Goal: Navigation & Orientation: Find specific page/section

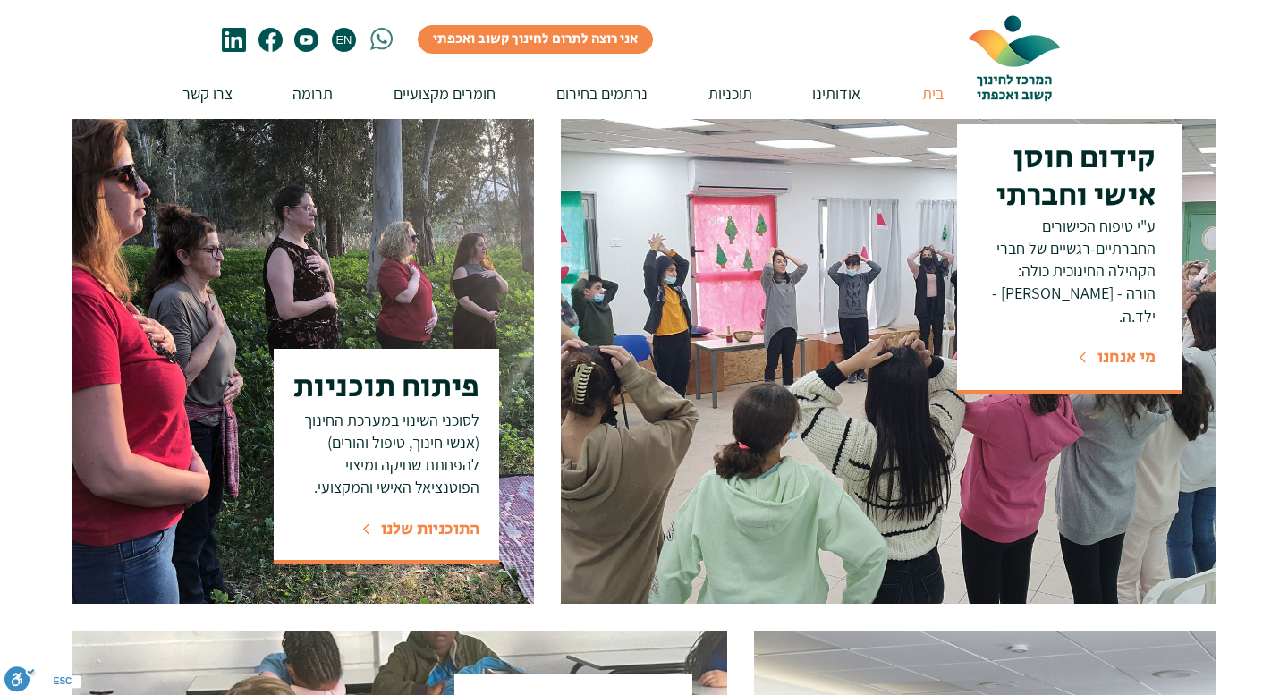
scroll to position [699, 0]
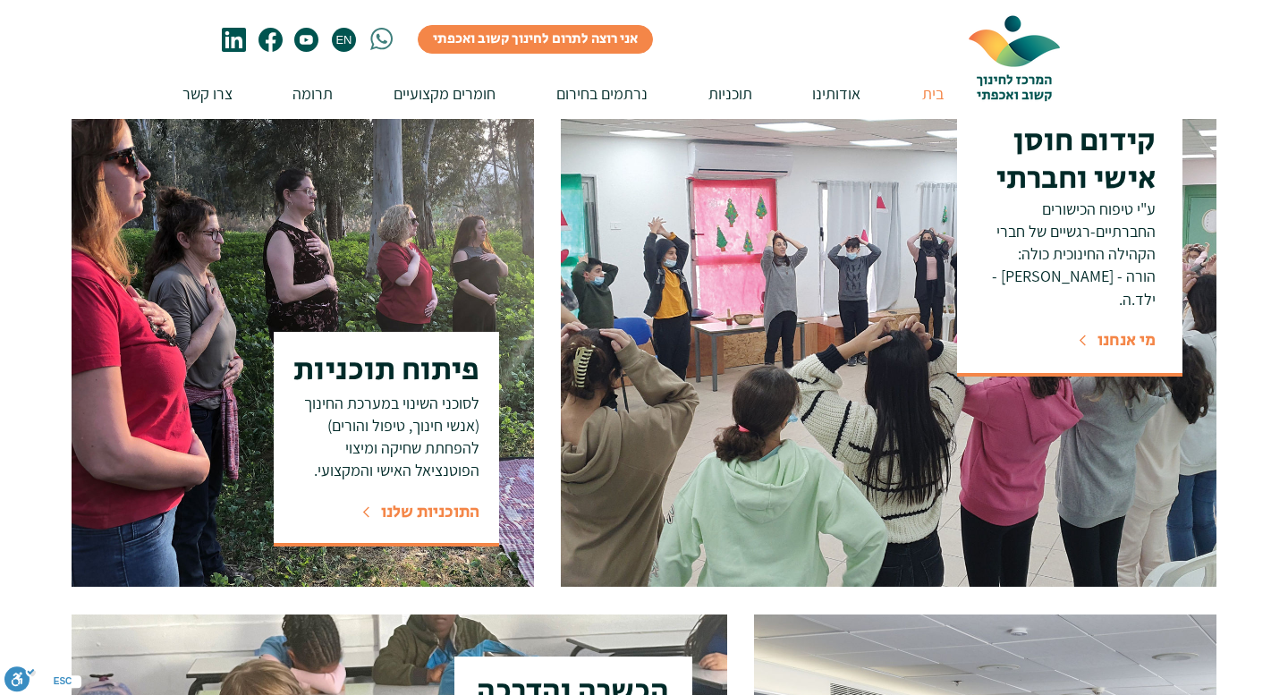
click at [1124, 328] on span "מי אנחנו" at bounding box center [1126, 340] width 58 height 24
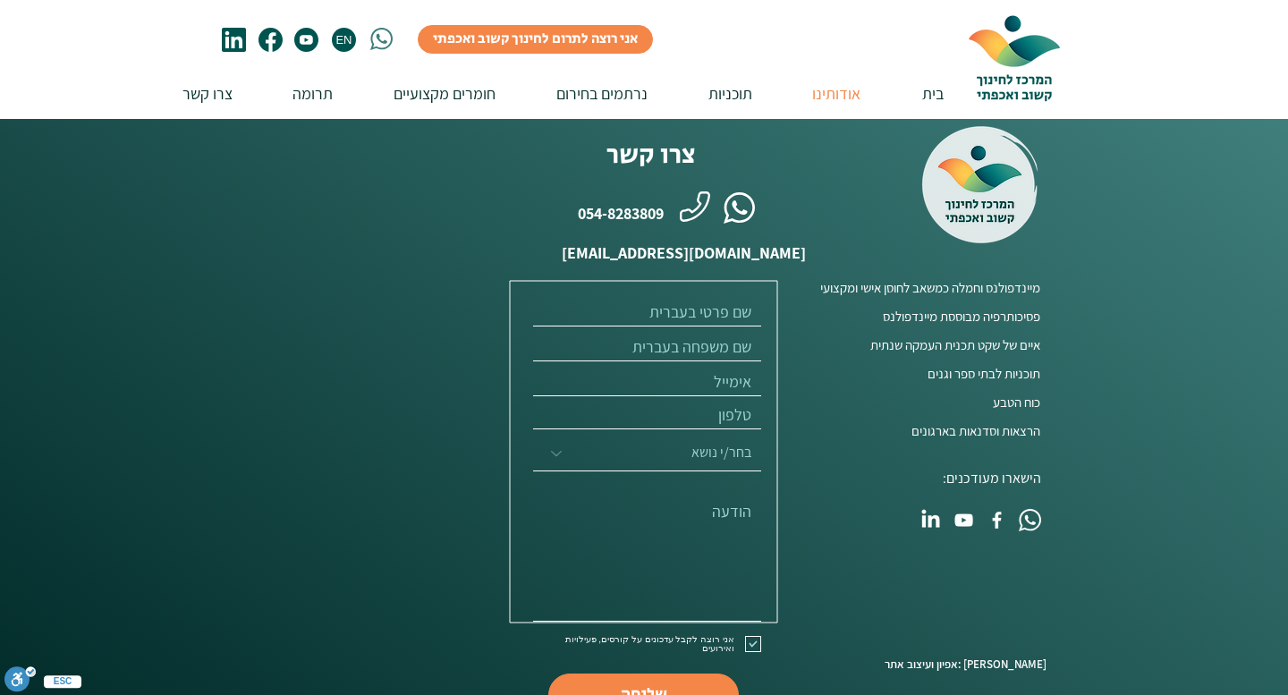
scroll to position [1644, 0]
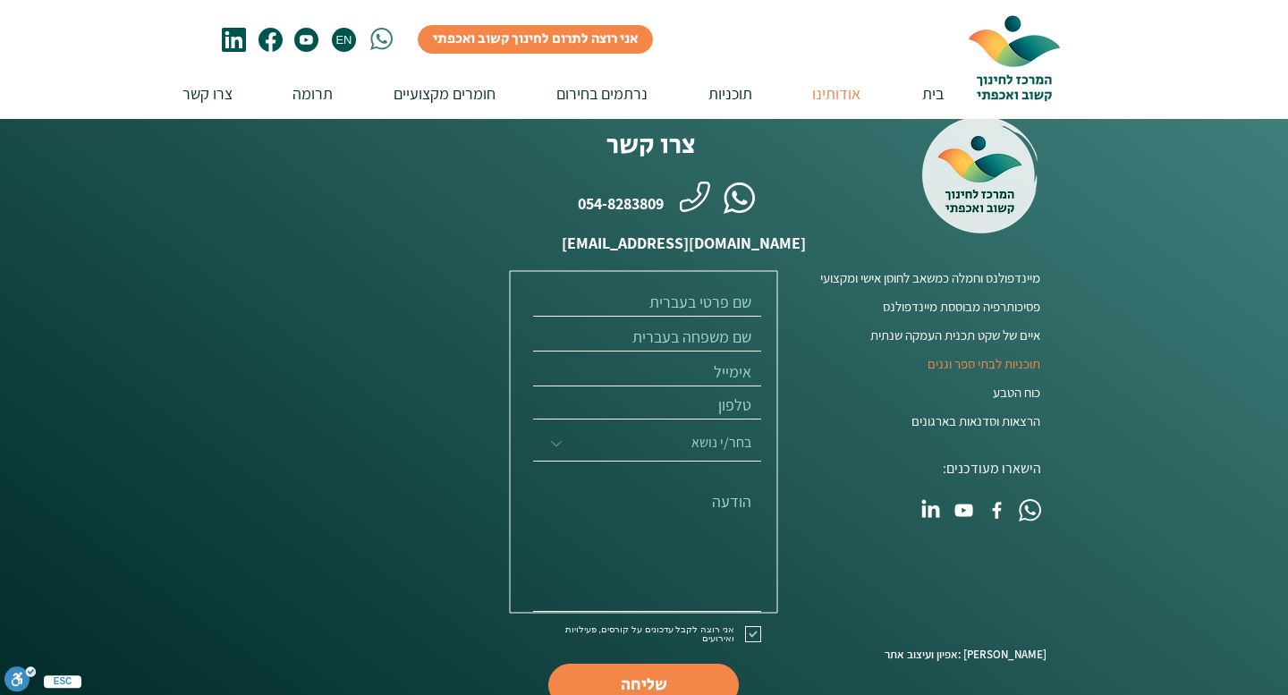
click at [945, 354] on span "תוכניות לבתי ספר וגנים" at bounding box center [984, 363] width 113 height 19
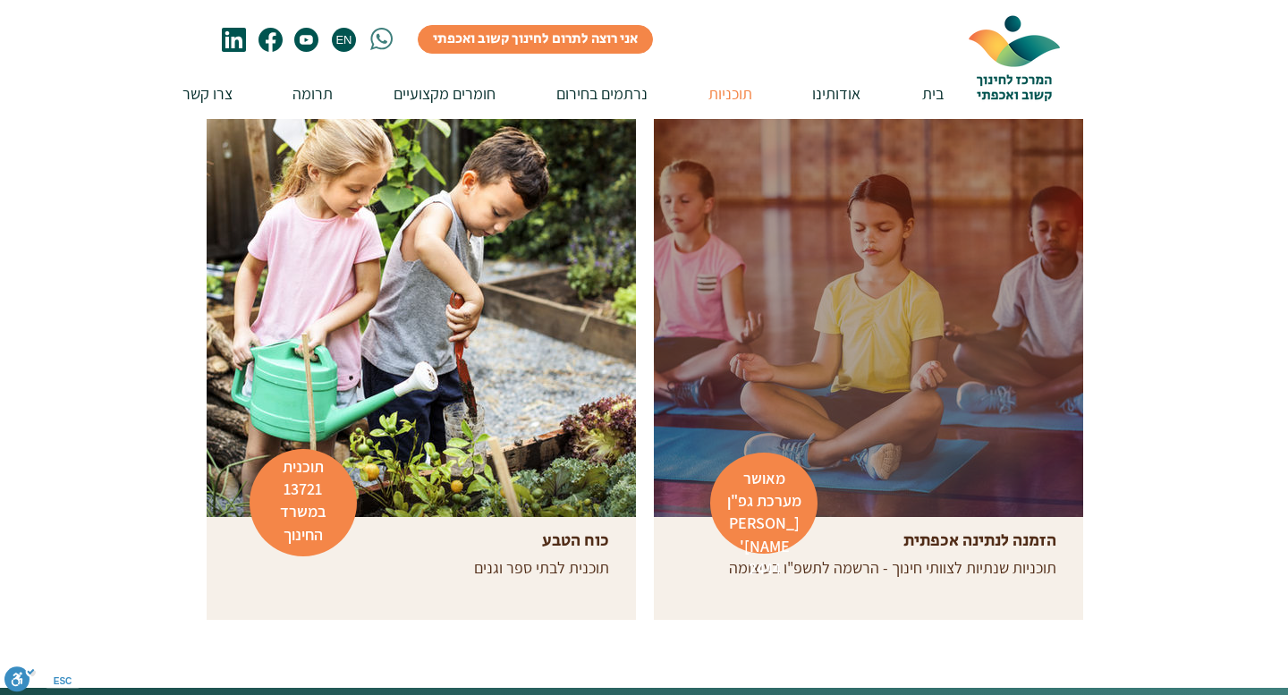
scroll to position [510, 0]
